Goal: Information Seeking & Learning: Learn about a topic

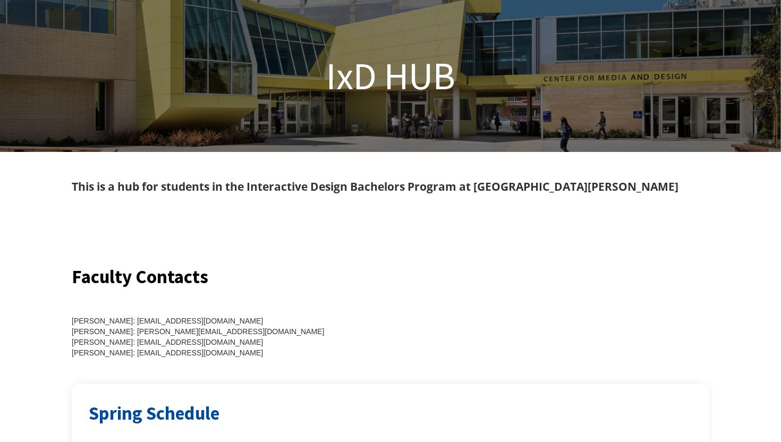
click at [527, 208] on div at bounding box center [390, 230] width 637 height 68
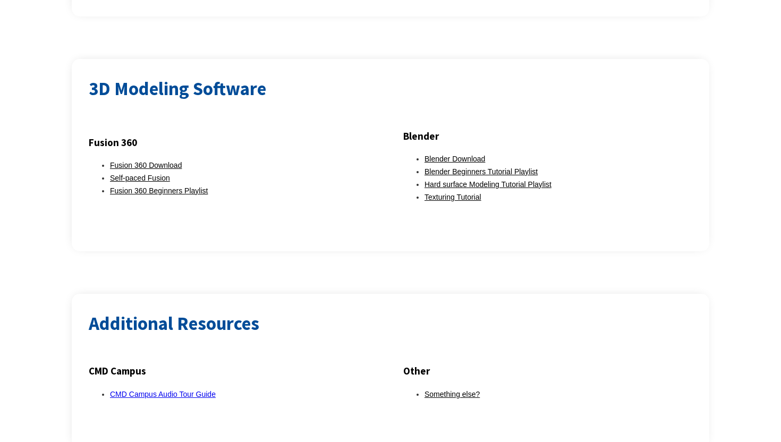
scroll to position [1313, 0]
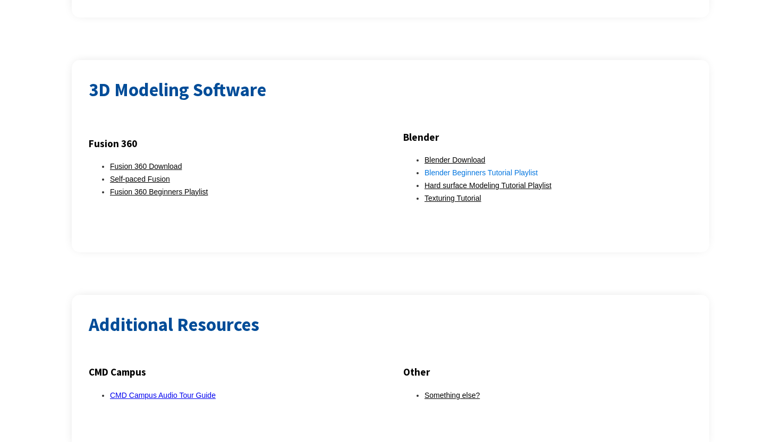
click at [443, 168] on link "Blender Beginners Tutorial Playlist" at bounding box center [480, 172] width 113 height 8
click at [498, 181] on link "Hard surface Modeling Tutorial Playlist" at bounding box center [487, 185] width 127 height 8
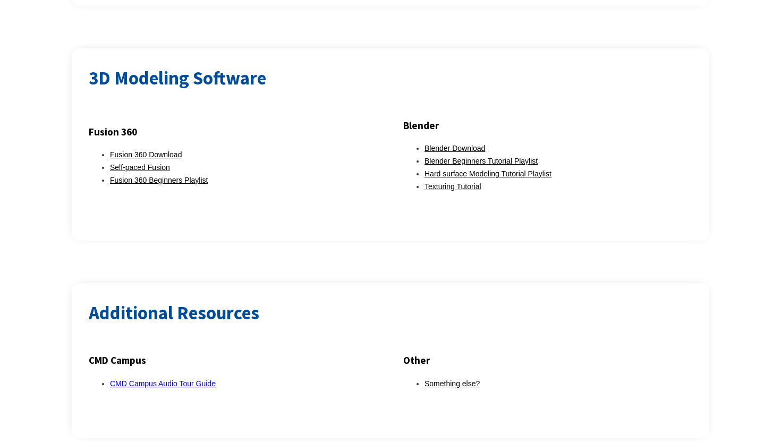
scroll to position [1350, 0]
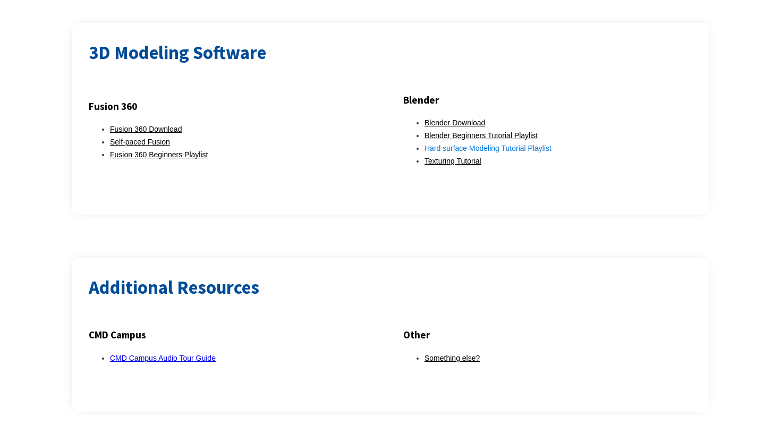
click at [452, 144] on link "Hard surface Modeling Tutorial Playlist" at bounding box center [487, 148] width 127 height 8
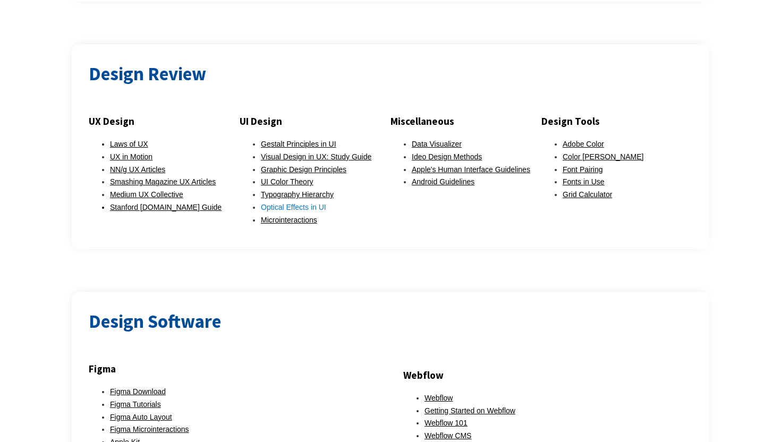
scroll to position [752, 0]
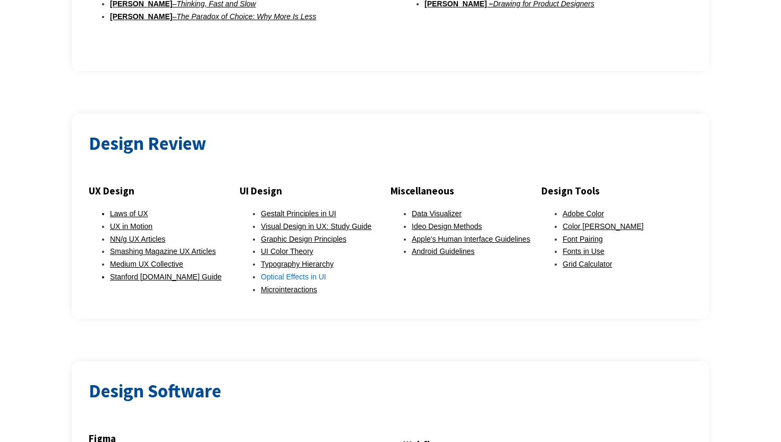
click at [301, 272] on link "Optical Effects in UI" at bounding box center [293, 276] width 65 height 8
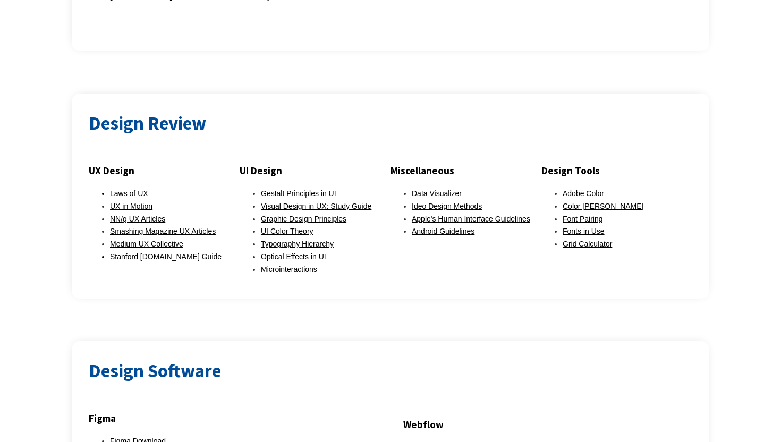
scroll to position [779, 0]
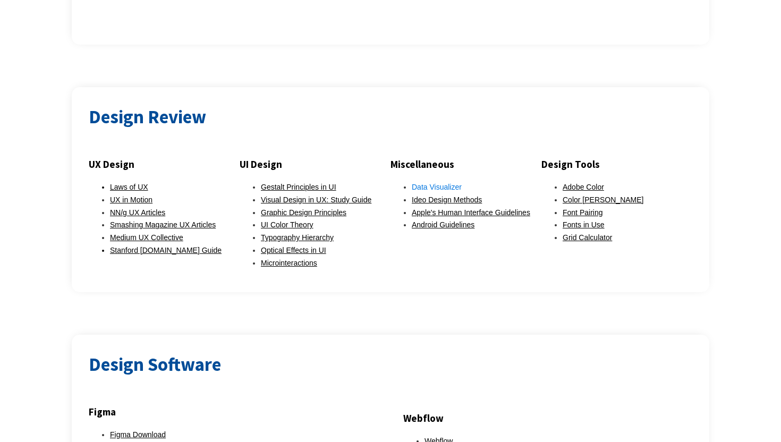
click at [439, 183] on link "Data Visualizer" at bounding box center [437, 187] width 50 height 8
click at [465, 208] on link "Apple's Human Interface Guidelines" at bounding box center [471, 212] width 118 height 8
click at [584, 233] on link "Grid Calculator" at bounding box center [586, 237] width 49 height 8
click at [586, 233] on link "Grid Calculator" at bounding box center [586, 237] width 49 height 8
click at [575, 195] on link "Color [PERSON_NAME]" at bounding box center [602, 199] width 81 height 8
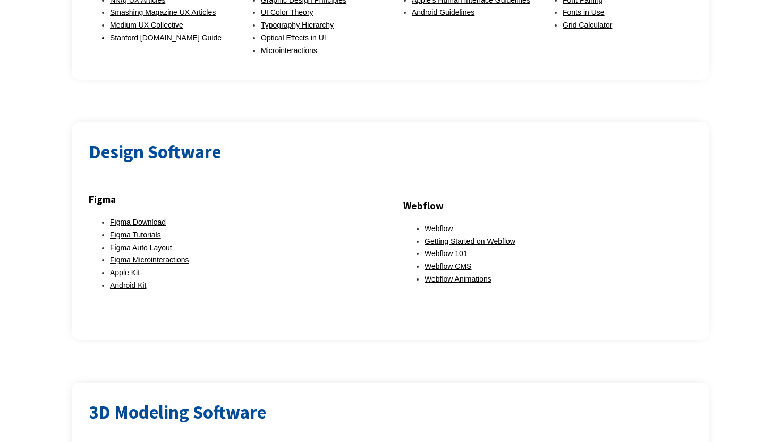
scroll to position [1012, 0]
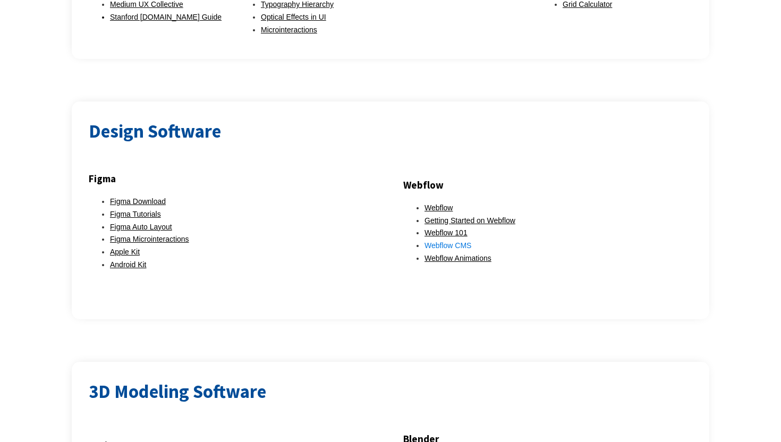
click at [447, 241] on link "Webflow CMS" at bounding box center [447, 245] width 47 height 8
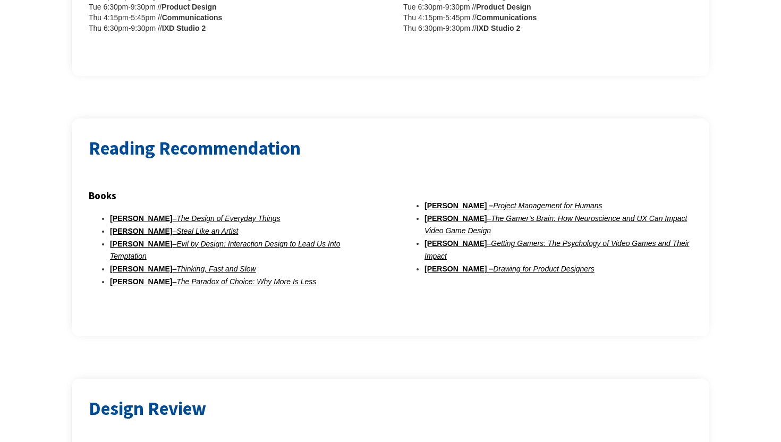
scroll to position [0, 0]
